Goal: Task Accomplishment & Management: Manage account settings

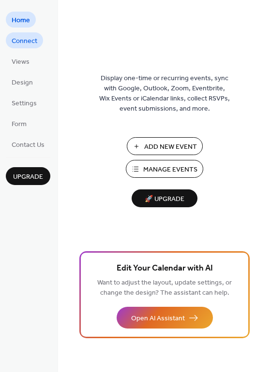
click at [21, 45] on span "Connect" at bounding box center [25, 41] width 26 height 10
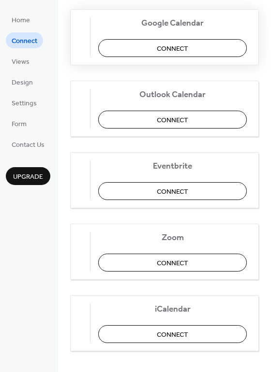
scroll to position [203, 0]
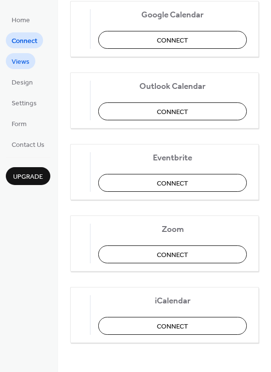
click at [24, 58] on span "Views" at bounding box center [21, 62] width 18 height 10
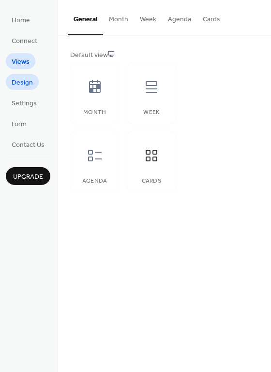
click at [33, 86] on link "Design" at bounding box center [22, 82] width 33 height 16
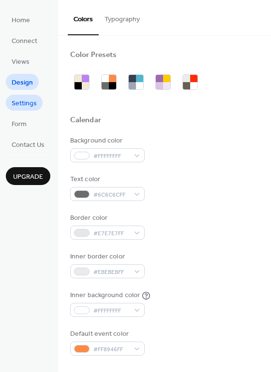
click at [30, 103] on span "Settings" at bounding box center [24, 104] width 25 height 10
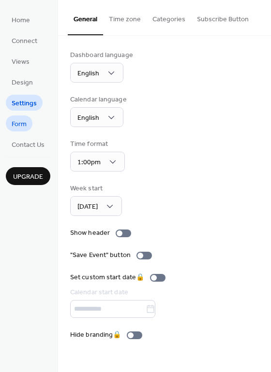
click at [29, 119] on link "Form" at bounding box center [19, 123] width 27 height 16
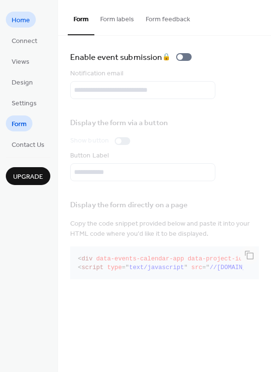
click at [25, 21] on span "Home" at bounding box center [21, 20] width 18 height 10
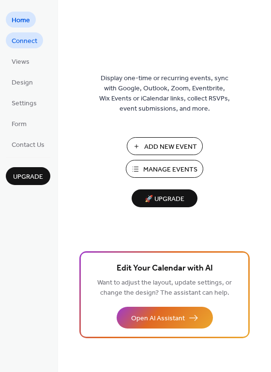
click at [33, 43] on span "Connect" at bounding box center [25, 41] width 26 height 10
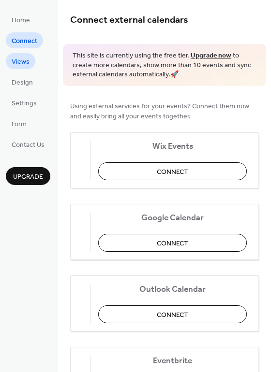
click at [30, 55] on link "Views" at bounding box center [20, 61] width 29 height 16
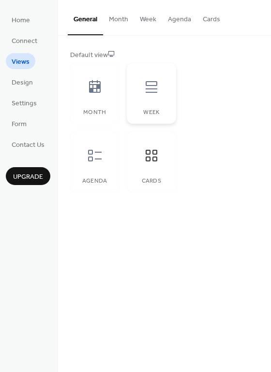
click at [149, 92] on icon at bounding box center [151, 87] width 12 height 12
click at [155, 147] on div at bounding box center [151, 155] width 29 height 29
click at [106, 22] on button "Month" at bounding box center [118, 17] width 31 height 34
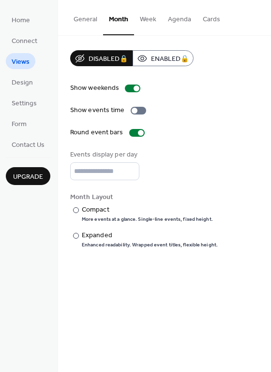
click at [88, 14] on button "General" at bounding box center [85, 17] width 35 height 34
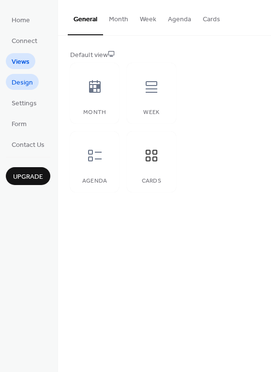
click at [29, 82] on span "Design" at bounding box center [22, 83] width 21 height 10
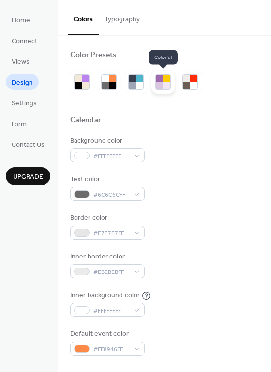
click at [158, 81] on div at bounding box center [159, 78] width 7 height 7
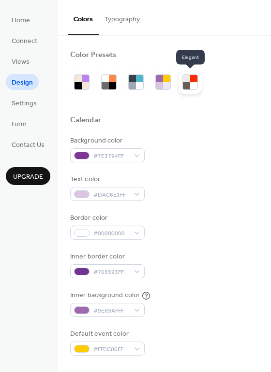
click at [186, 83] on div at bounding box center [186, 85] width 7 height 7
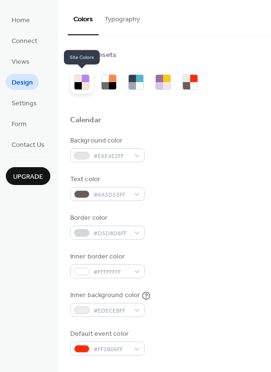
click at [87, 83] on div at bounding box center [85, 85] width 7 height 7
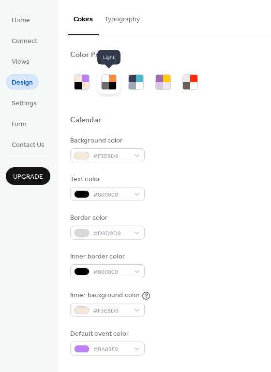
click at [104, 80] on div at bounding box center [104, 78] width 7 height 7
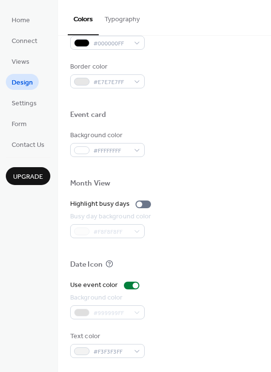
scroll to position [414, 0]
click at [142, 205] on div at bounding box center [142, 204] width 15 height 8
click at [144, 205] on div at bounding box center [147, 204] width 6 height 6
click at [26, 105] on span "Settings" at bounding box center [24, 104] width 25 height 10
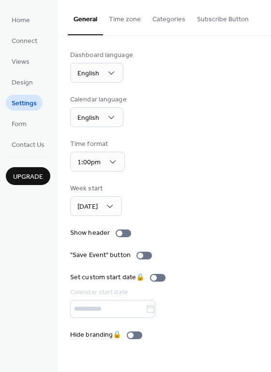
click at [126, 28] on button "Time zone" at bounding box center [124, 17] width 43 height 34
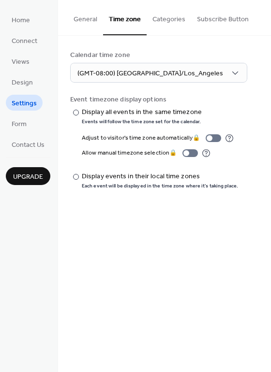
click at [157, 21] on button "Categories" at bounding box center [168, 17] width 44 height 34
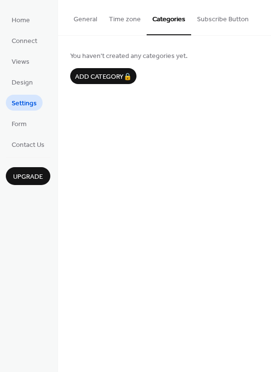
click at [200, 18] on button "Subscribe Button" at bounding box center [222, 17] width 63 height 34
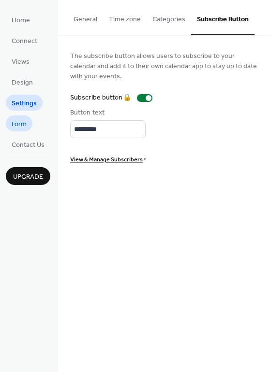
click at [25, 124] on span "Form" at bounding box center [19, 124] width 15 height 10
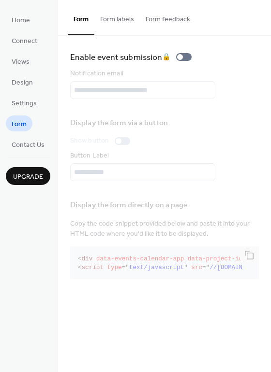
click at [134, 19] on button "Form labels" at bounding box center [116, 17] width 45 height 34
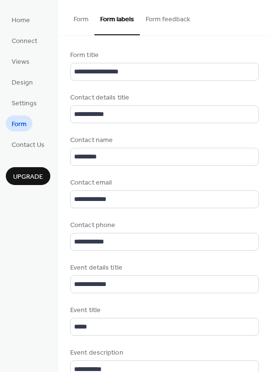
click at [173, 19] on button "Form feedback" at bounding box center [168, 17] width 56 height 34
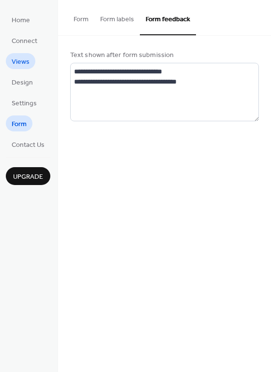
click at [25, 61] on span "Views" at bounding box center [21, 62] width 18 height 10
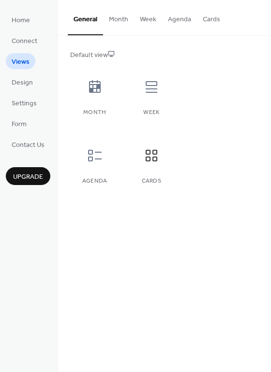
click at [208, 18] on button "Cards" at bounding box center [211, 17] width 29 height 34
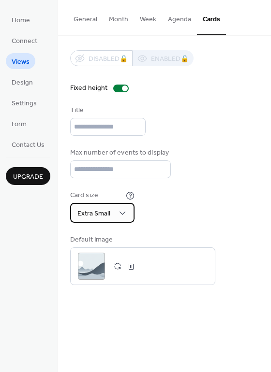
click at [115, 210] on div "Extra Small" at bounding box center [102, 213] width 64 height 20
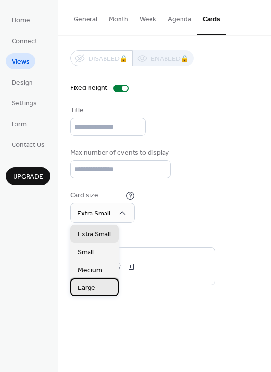
click at [97, 285] on div "Large" at bounding box center [94, 287] width 48 height 18
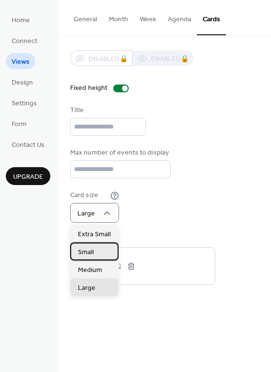
click at [105, 248] on div "Small" at bounding box center [94, 252] width 48 height 18
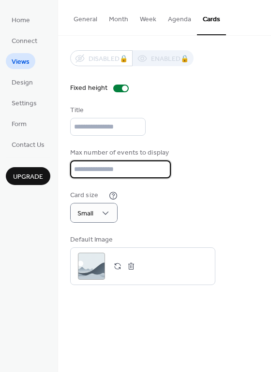
click at [161, 172] on input "*" at bounding box center [120, 169] width 101 height 18
type input "*"
click at [161, 172] on input "*" at bounding box center [120, 169] width 101 height 18
click at [99, 213] on div "Small" at bounding box center [93, 213] width 47 height 20
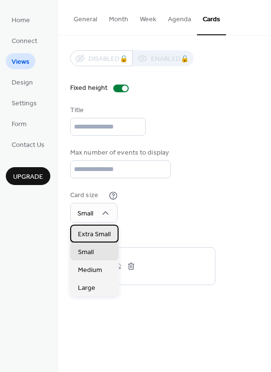
click at [96, 230] on span "Extra Small" at bounding box center [94, 235] width 33 height 10
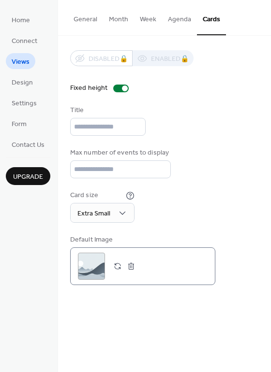
click at [88, 266] on div ";" at bounding box center [91, 266] width 27 height 27
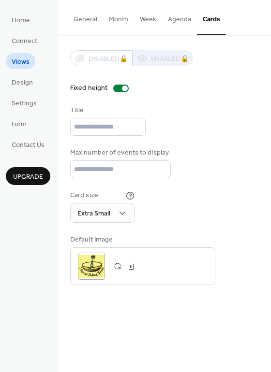
click at [111, 300] on div "General Month Week Agenda Cards Default view Month Week Agenda Cards Disabled 🔒…" at bounding box center [164, 186] width 213 height 372
